Goal: Navigation & Orientation: Find specific page/section

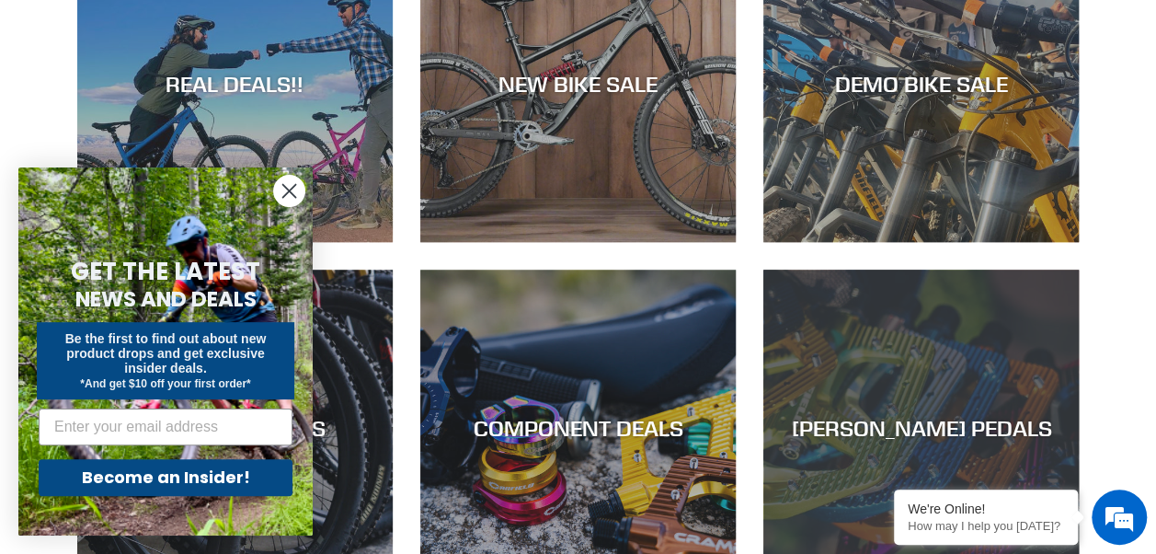
scroll to position [736, 0]
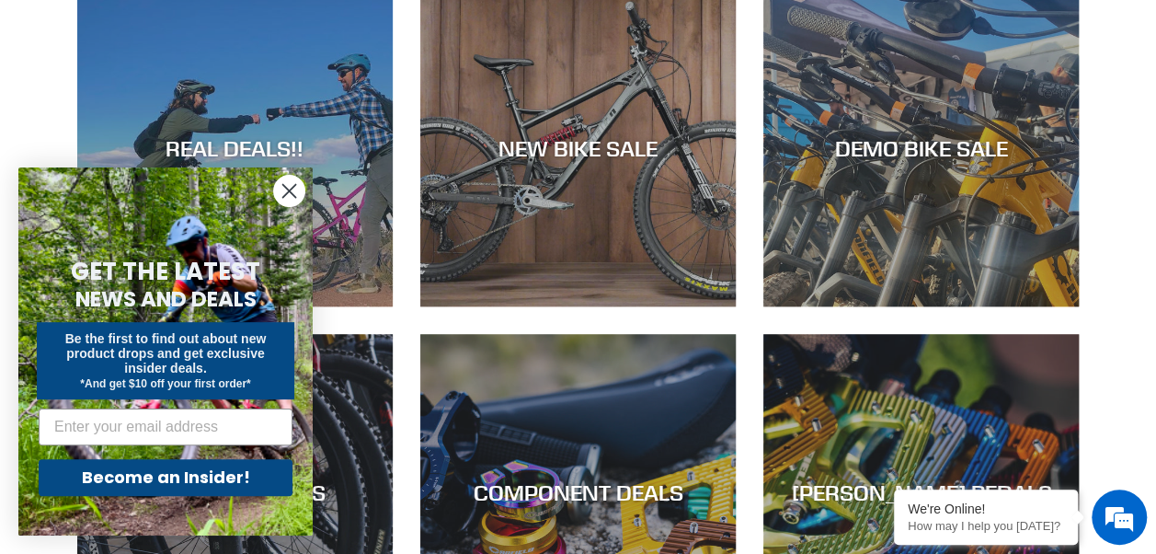
click at [292, 181] on circle "Close dialog" at bounding box center [289, 191] width 30 height 30
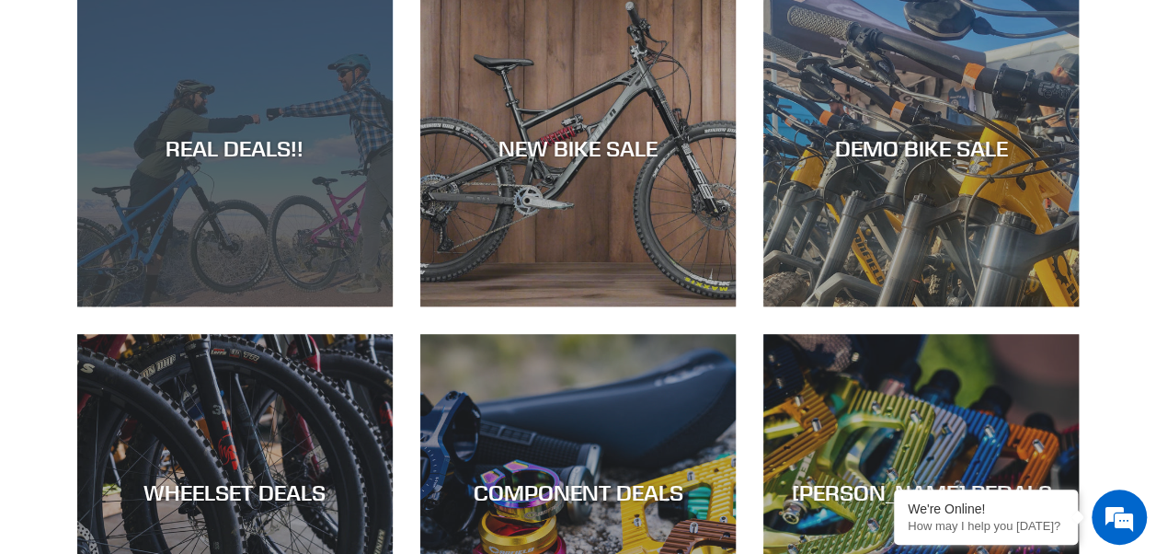
click at [280, 306] on div "REAL DEALS!!" at bounding box center [234, 306] width 315 height 0
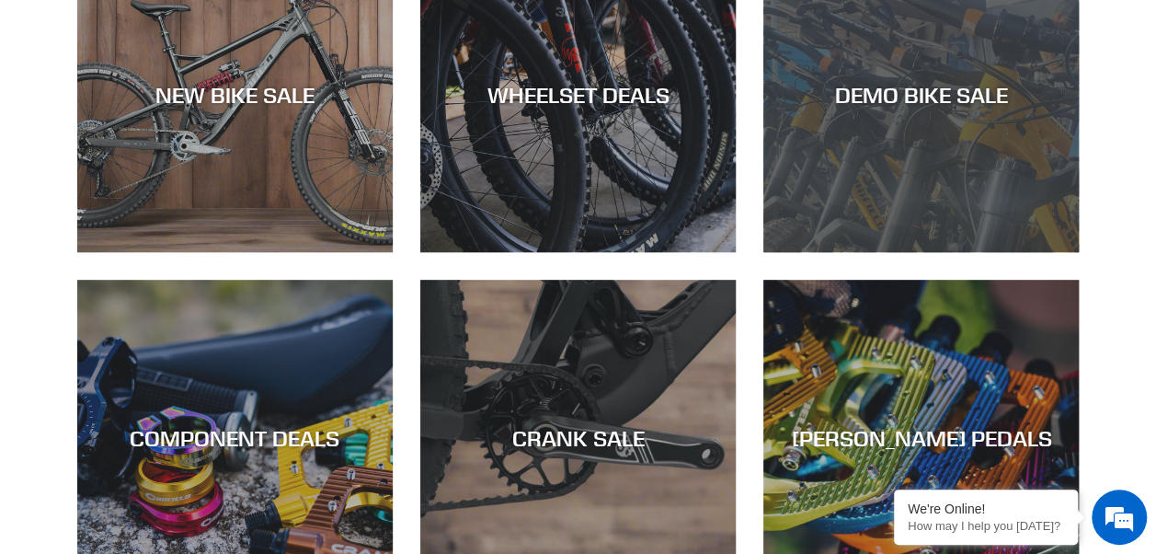
scroll to position [552, 0]
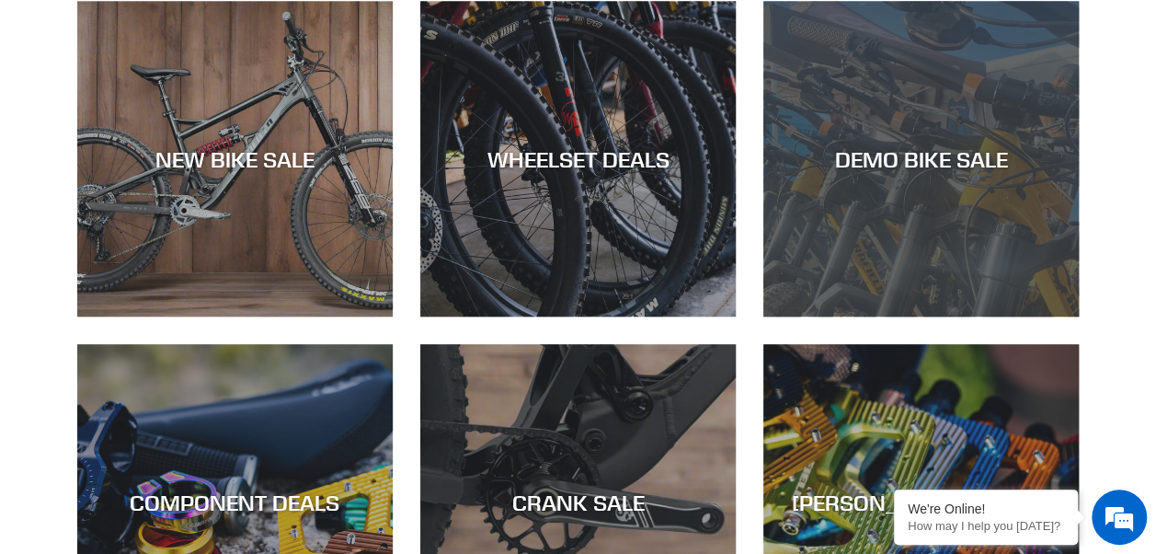
click at [920, 316] on div "DEMO BIKE SALE" at bounding box center [920, 316] width 315 height 0
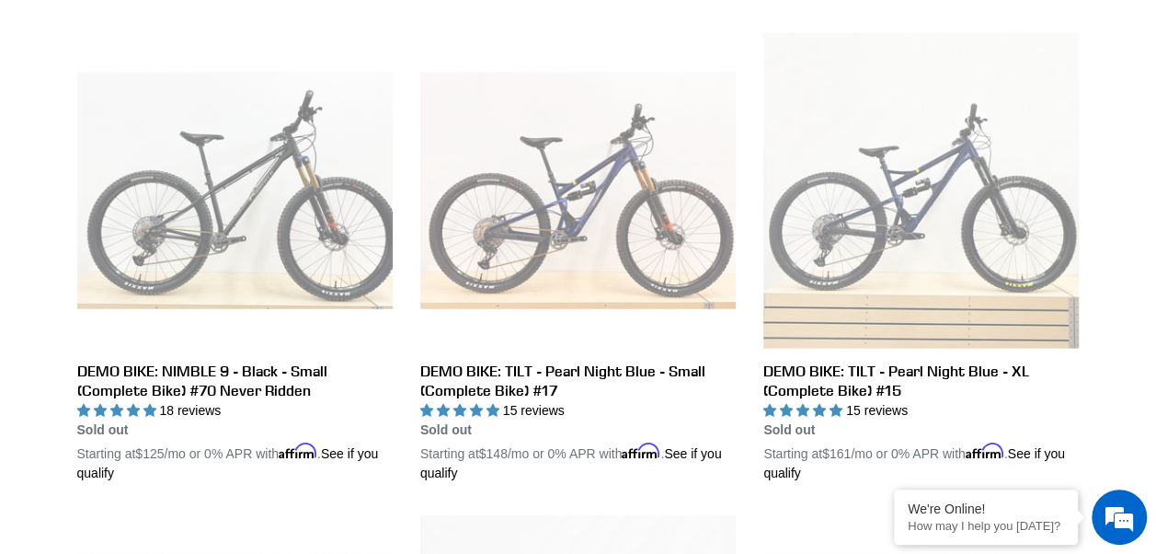
scroll to position [1839, 0]
